Goal: Information Seeking & Learning: Learn about a topic

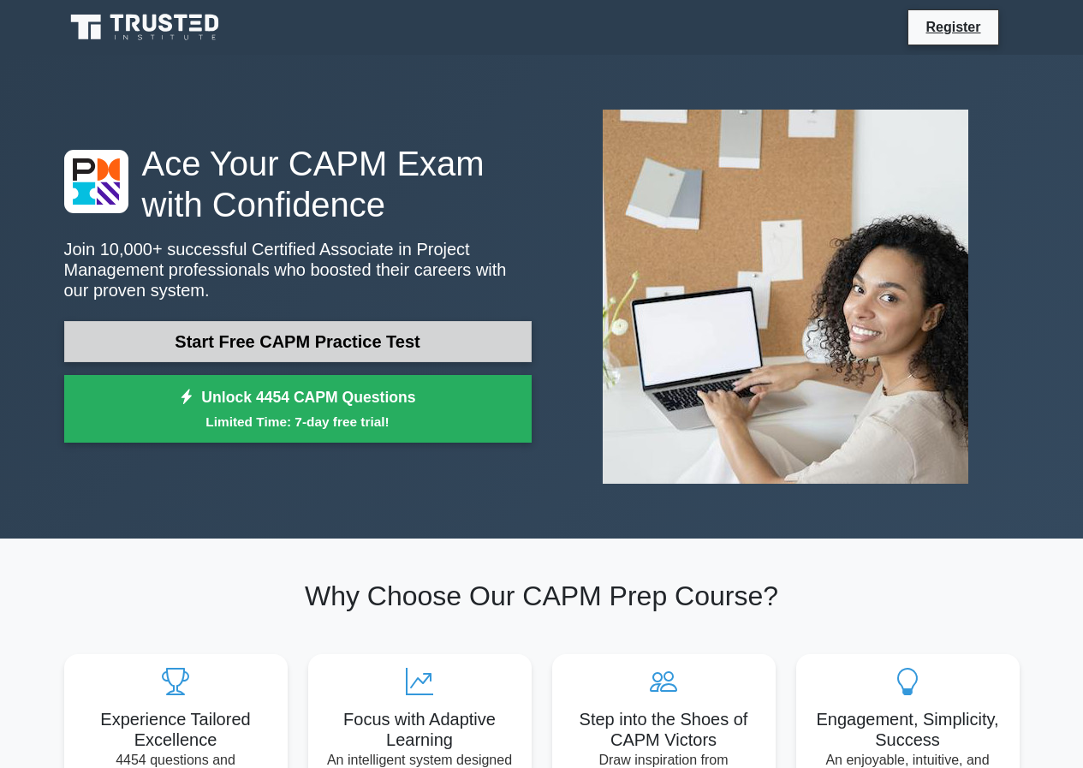
click at [326, 331] on link "Start Free CAPM Practice Test" at bounding box center [297, 341] width 467 height 41
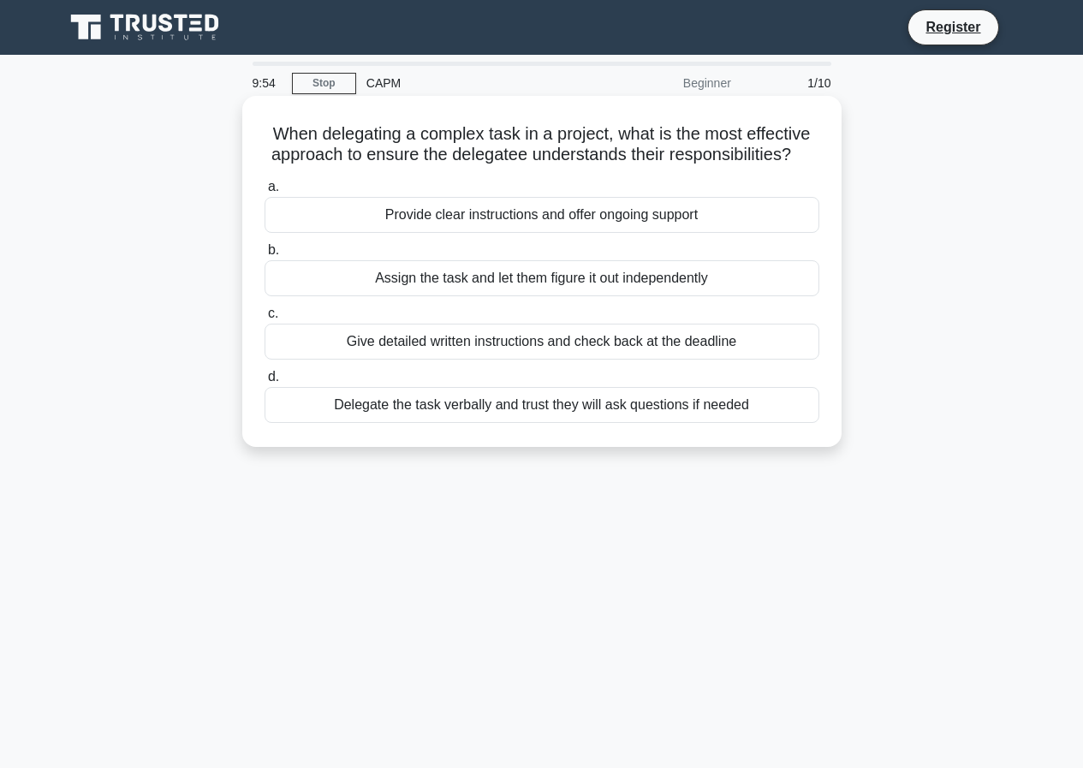
click at [288, 208] on div "Provide clear instructions and offer ongoing support" at bounding box center [541, 215] width 555 height 36
click at [264, 193] on input "a. Provide clear instructions and offer ongoing support" at bounding box center [264, 186] width 0 height 11
